Goal: Task Accomplishment & Management: Manage account settings

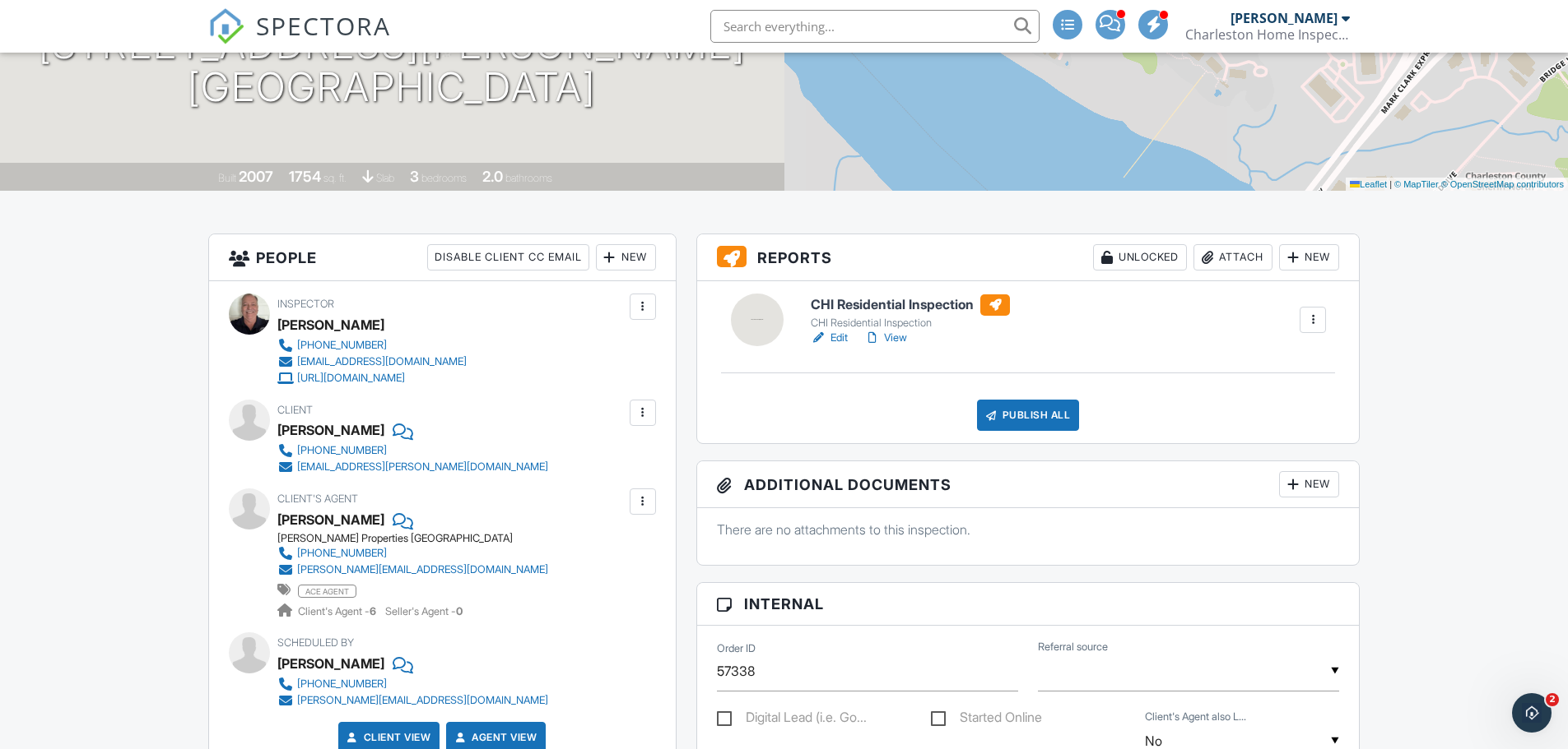
scroll to position [329, 0]
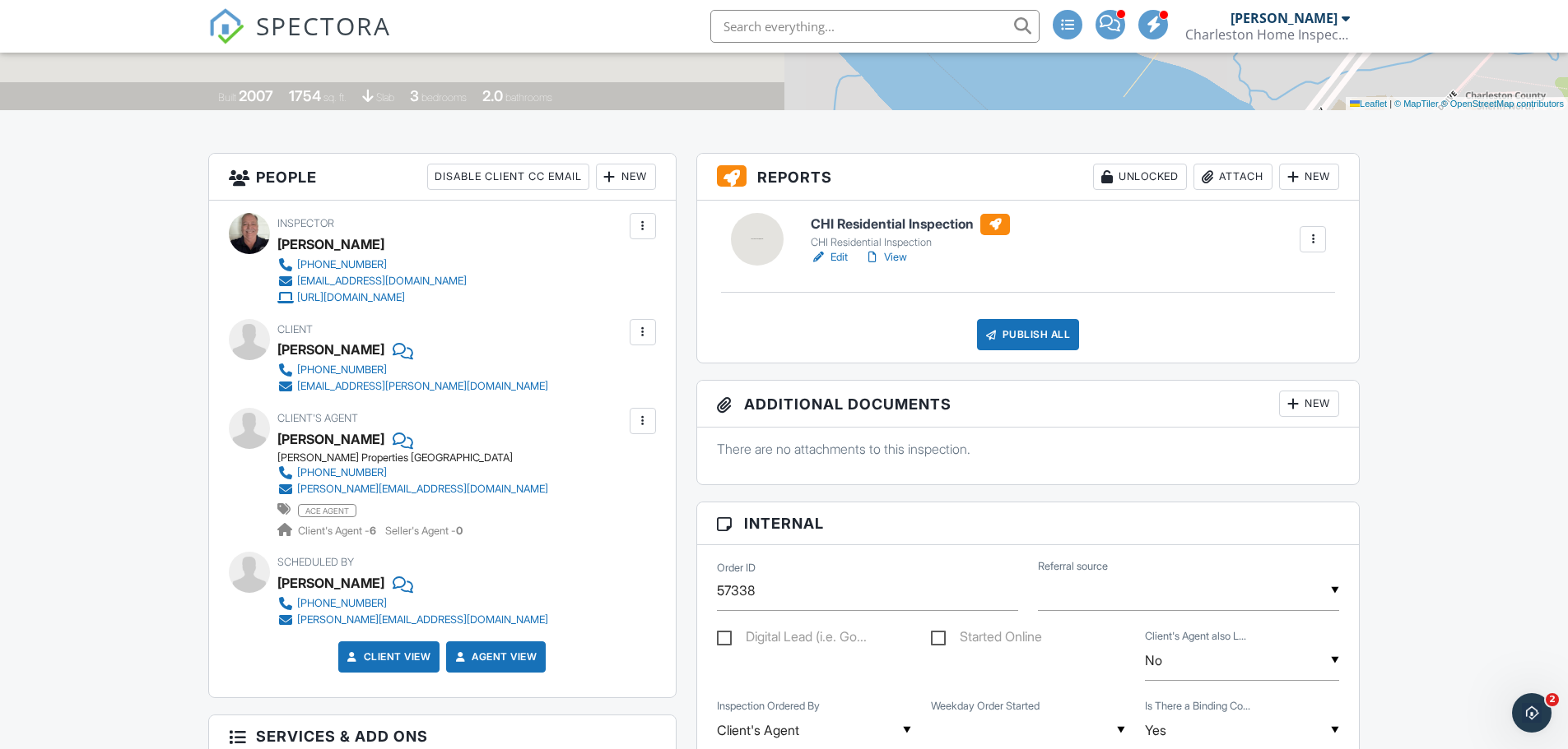
click at [843, 252] on link "Edit" at bounding box center [829, 257] width 37 height 17
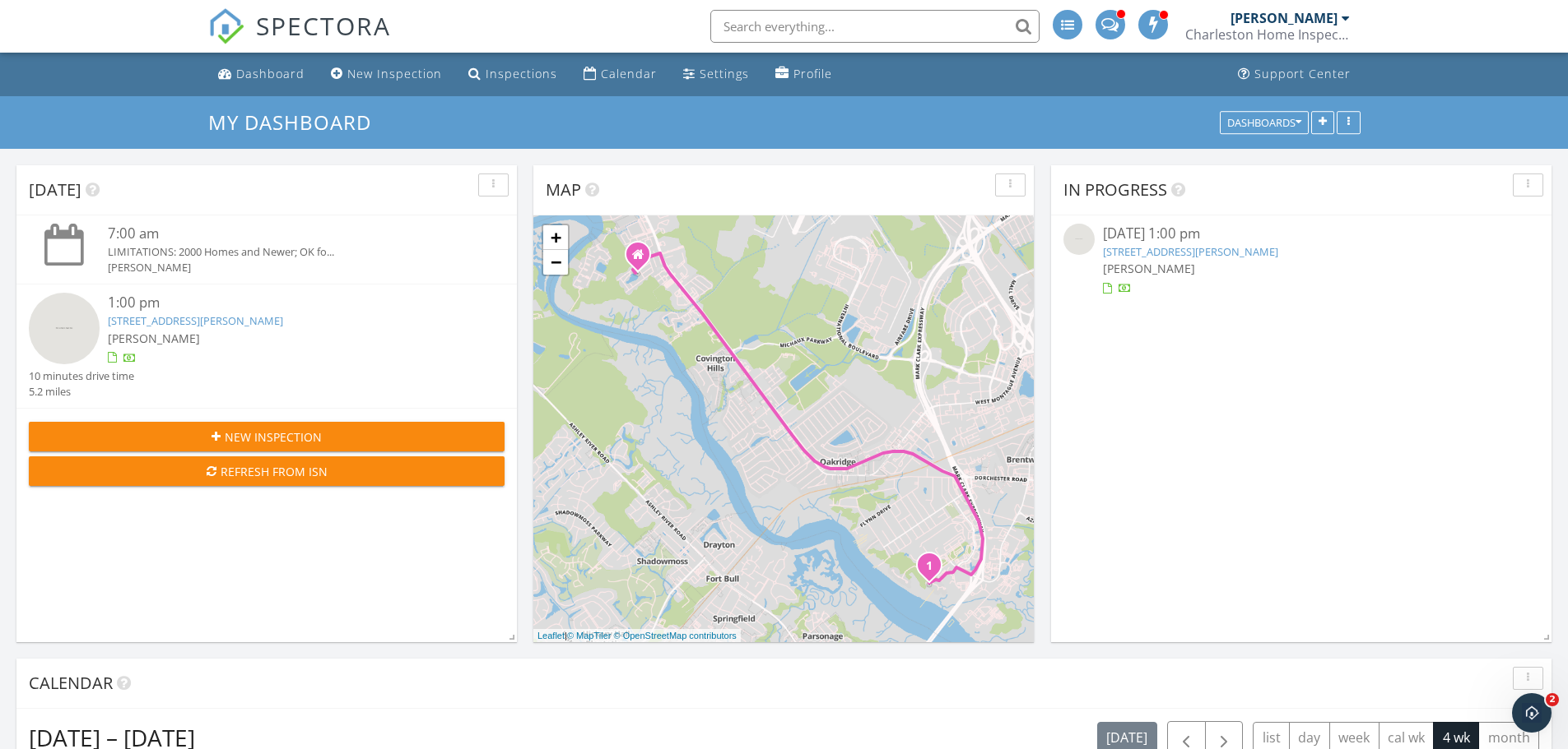
click at [1220, 248] on link "4252 Faber Pl Dr 203, North Charleston, SC 29405" at bounding box center [1191, 251] width 175 height 15
